Goal: Task Accomplishment & Management: Manage account settings

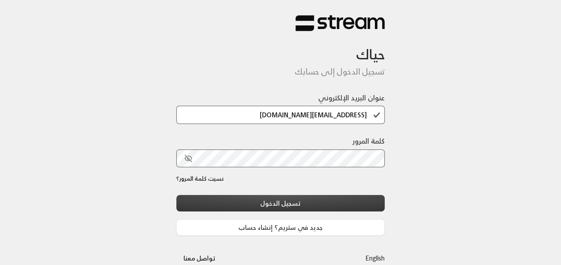
click at [319, 204] on button "تسجيل الدخول" at bounding box center [280, 203] width 209 height 17
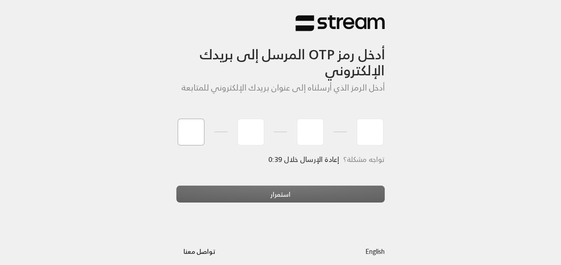
click at [198, 137] on input "tel" at bounding box center [191, 132] width 27 height 27
type input "5"
type input "0"
type input "7"
type input "9"
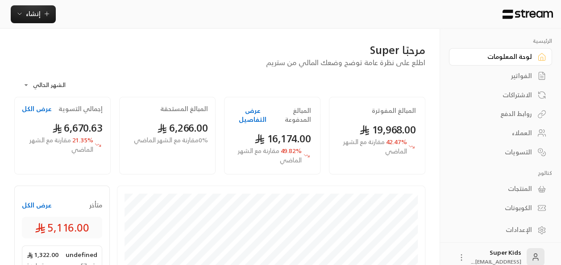
click at [520, 73] on div "الفواتير" at bounding box center [496, 75] width 72 height 9
